Goal: Check status: Check status

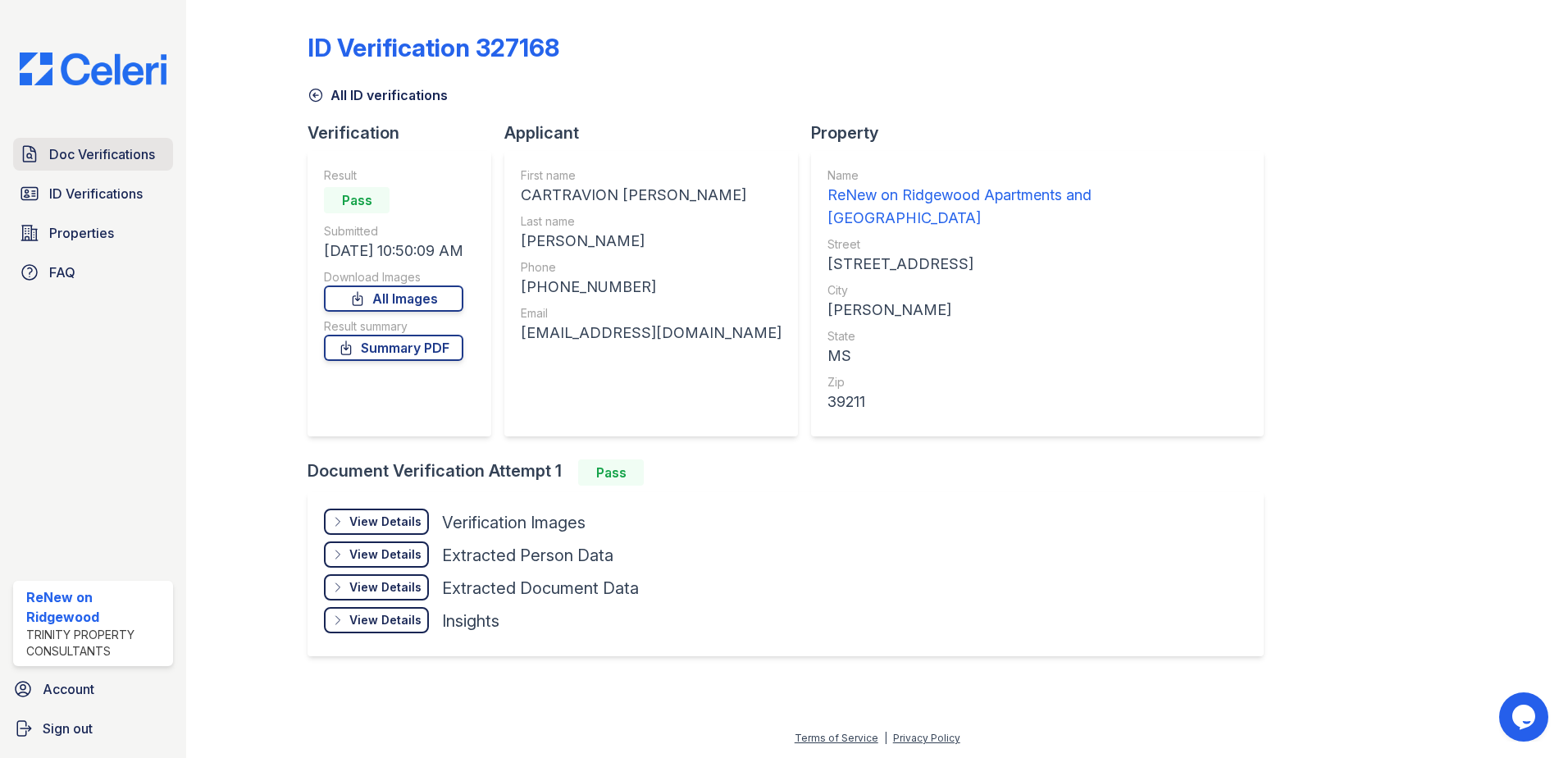
click at [99, 159] on span "Doc Verifications" at bounding box center [102, 154] width 106 height 20
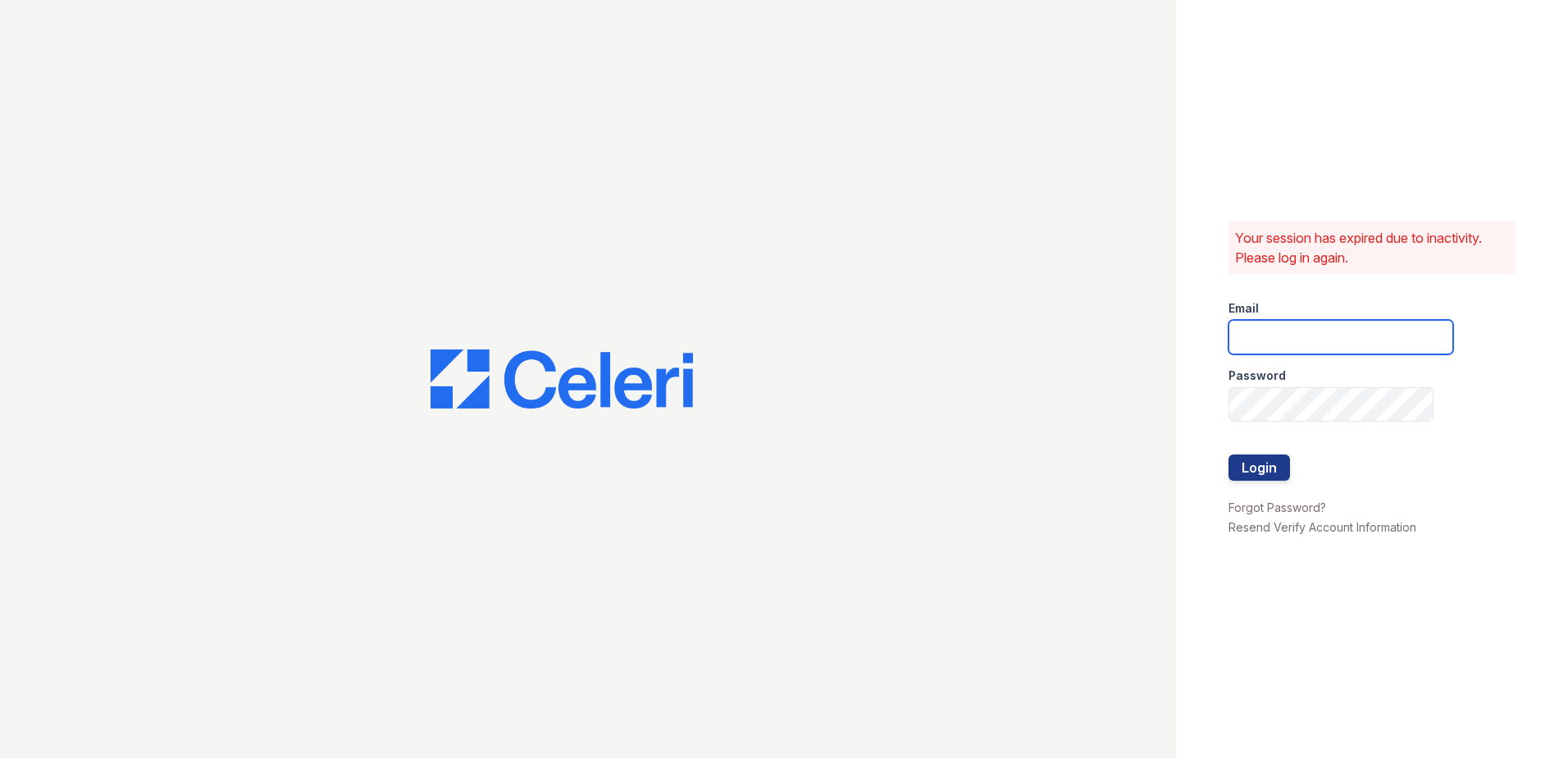
type input "[EMAIL_ADDRESS][DOMAIN_NAME]"
click at [1260, 466] on button "Login" at bounding box center [1259, 468] width 62 height 26
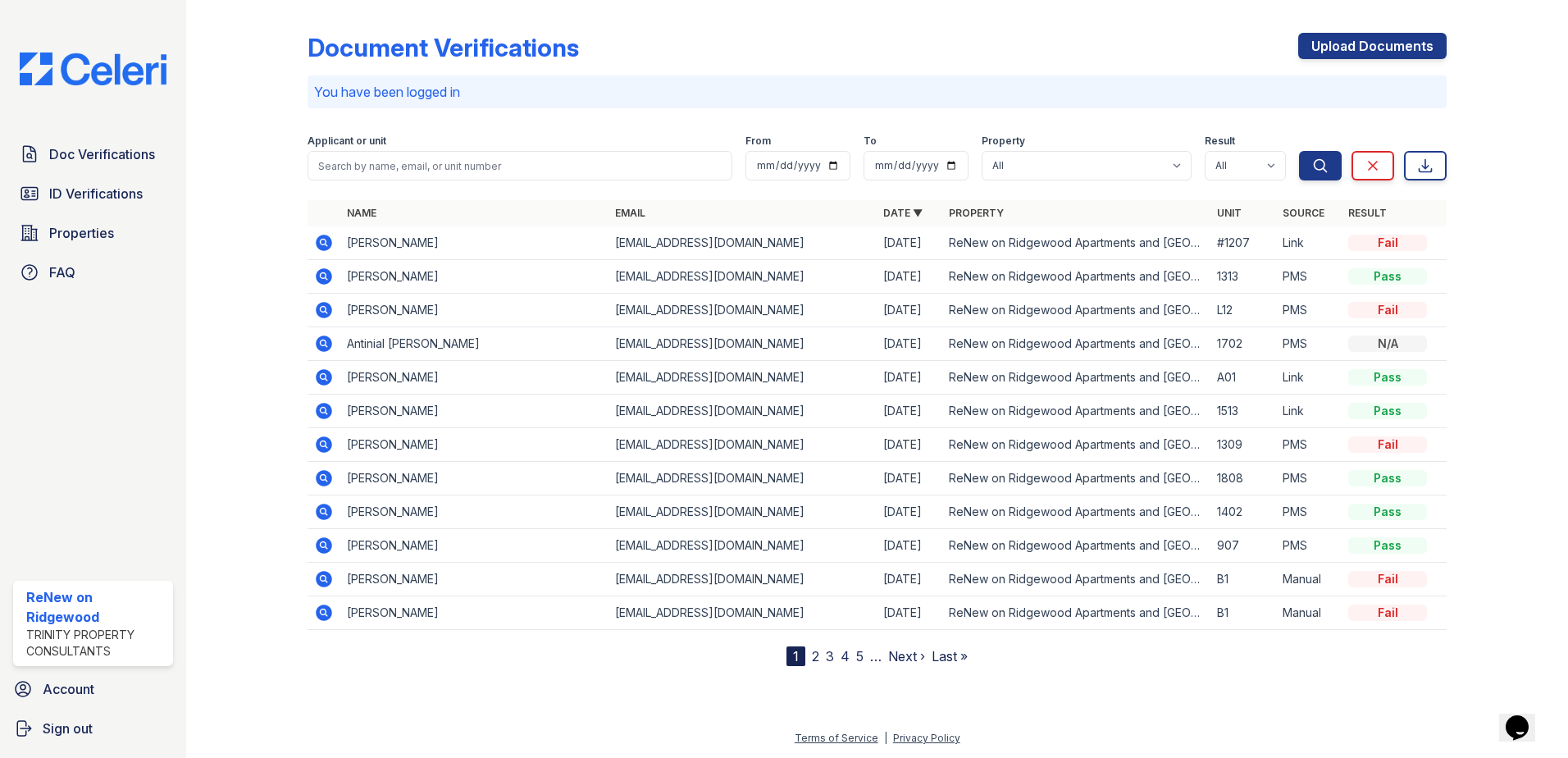
click at [816, 657] on link "2" at bounding box center [814, 656] width 7 height 16
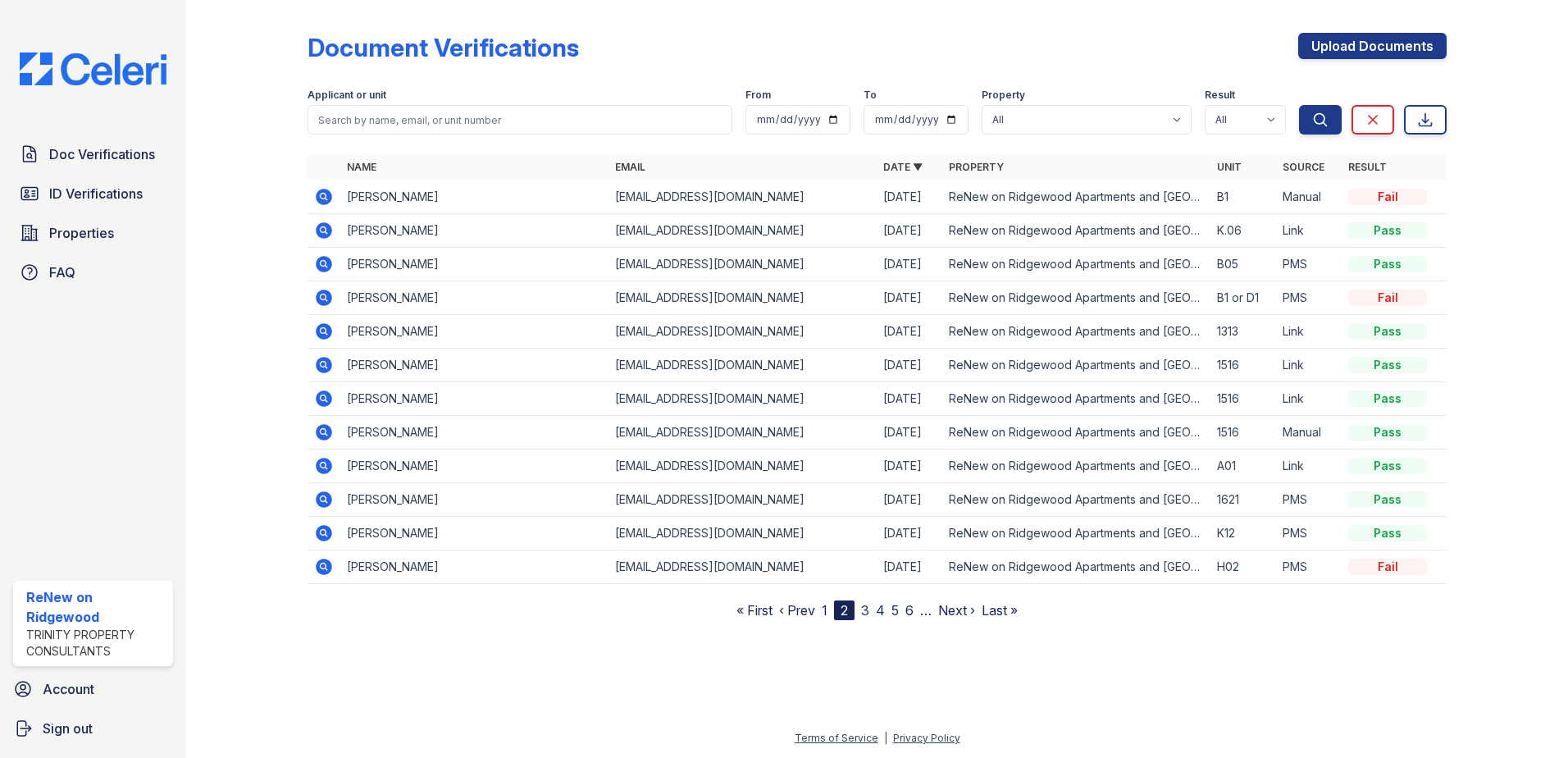
click at [865, 611] on link "3" at bounding box center [865, 610] width 8 height 16
click at [872, 611] on link "4" at bounding box center [872, 610] width 9 height 16
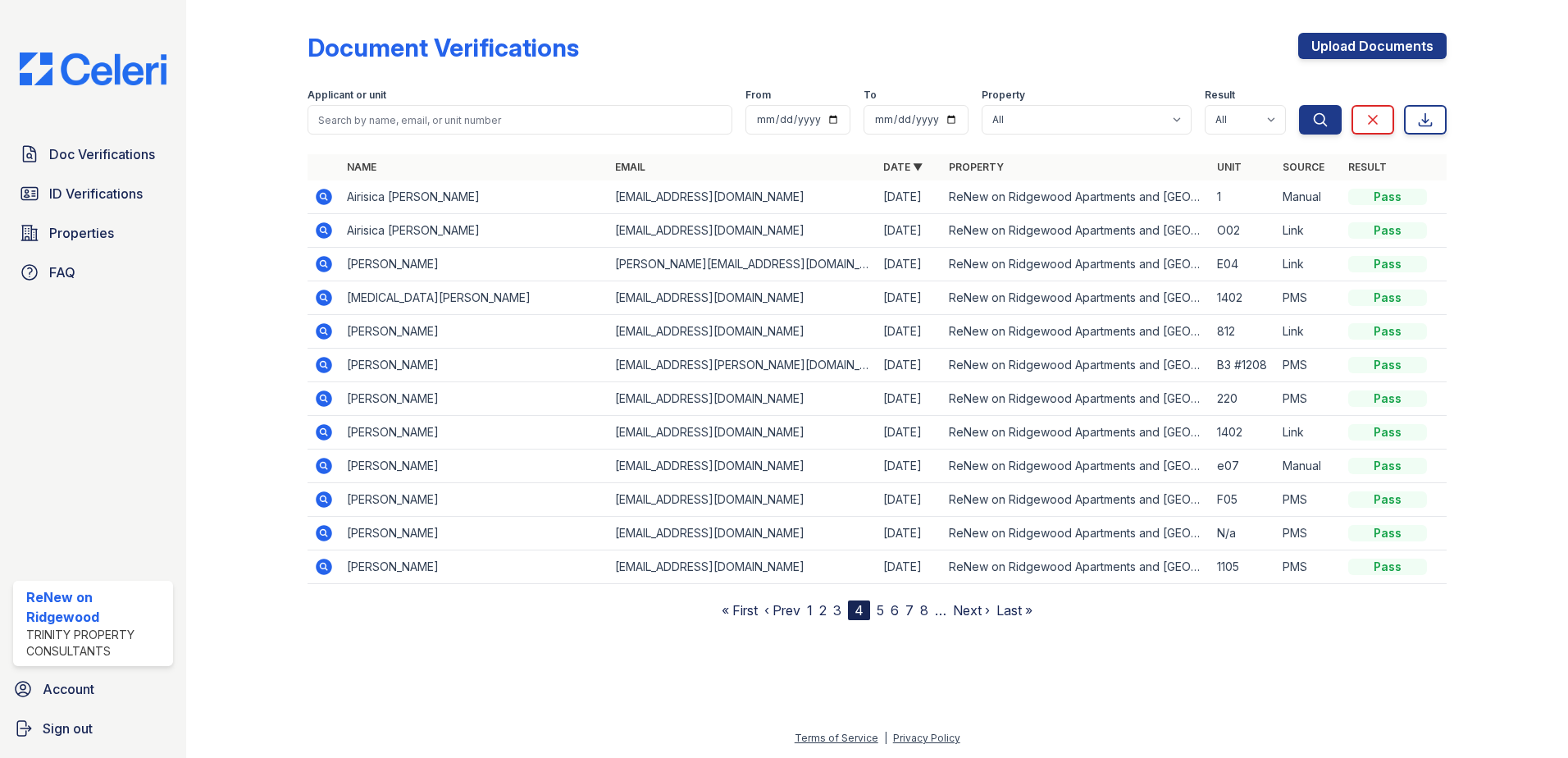
click at [324, 364] on icon at bounding box center [323, 364] width 4 height 4
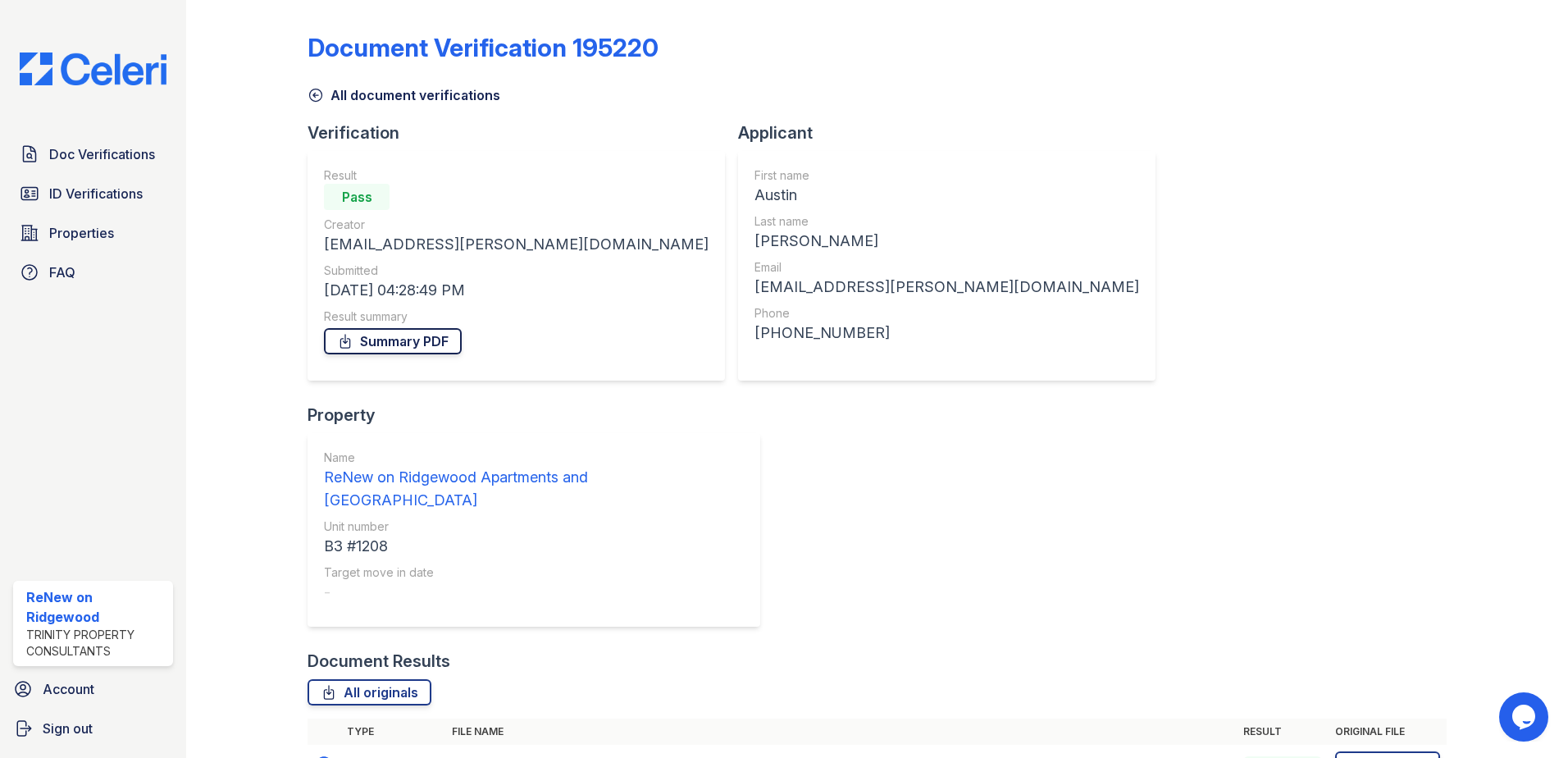
click at [388, 341] on link "Summary PDF" at bounding box center [393, 341] width 138 height 26
click at [130, 149] on span "Doc Verifications" at bounding box center [102, 154] width 106 height 20
